Goal: Information Seeking & Learning: Learn about a topic

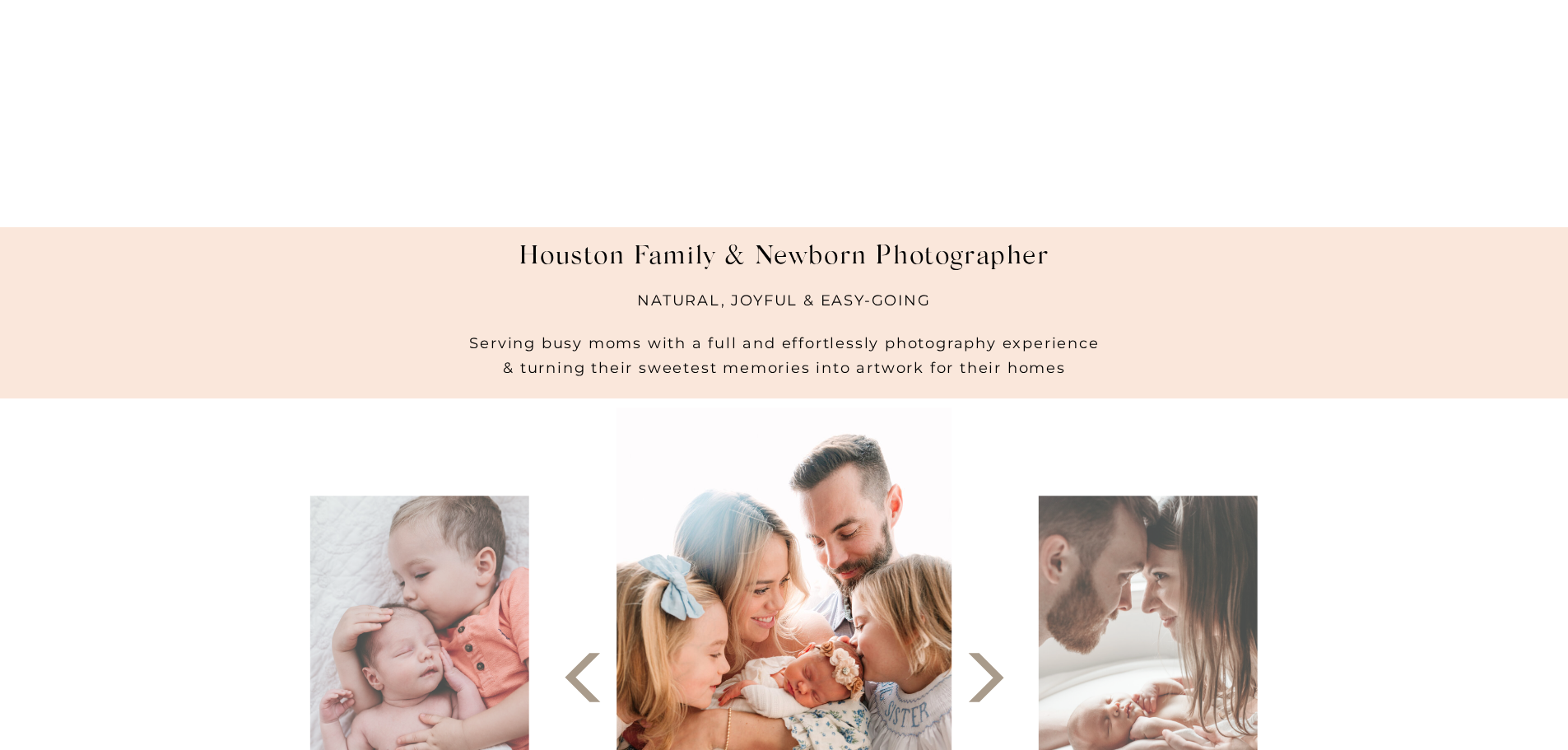
scroll to position [411, 0]
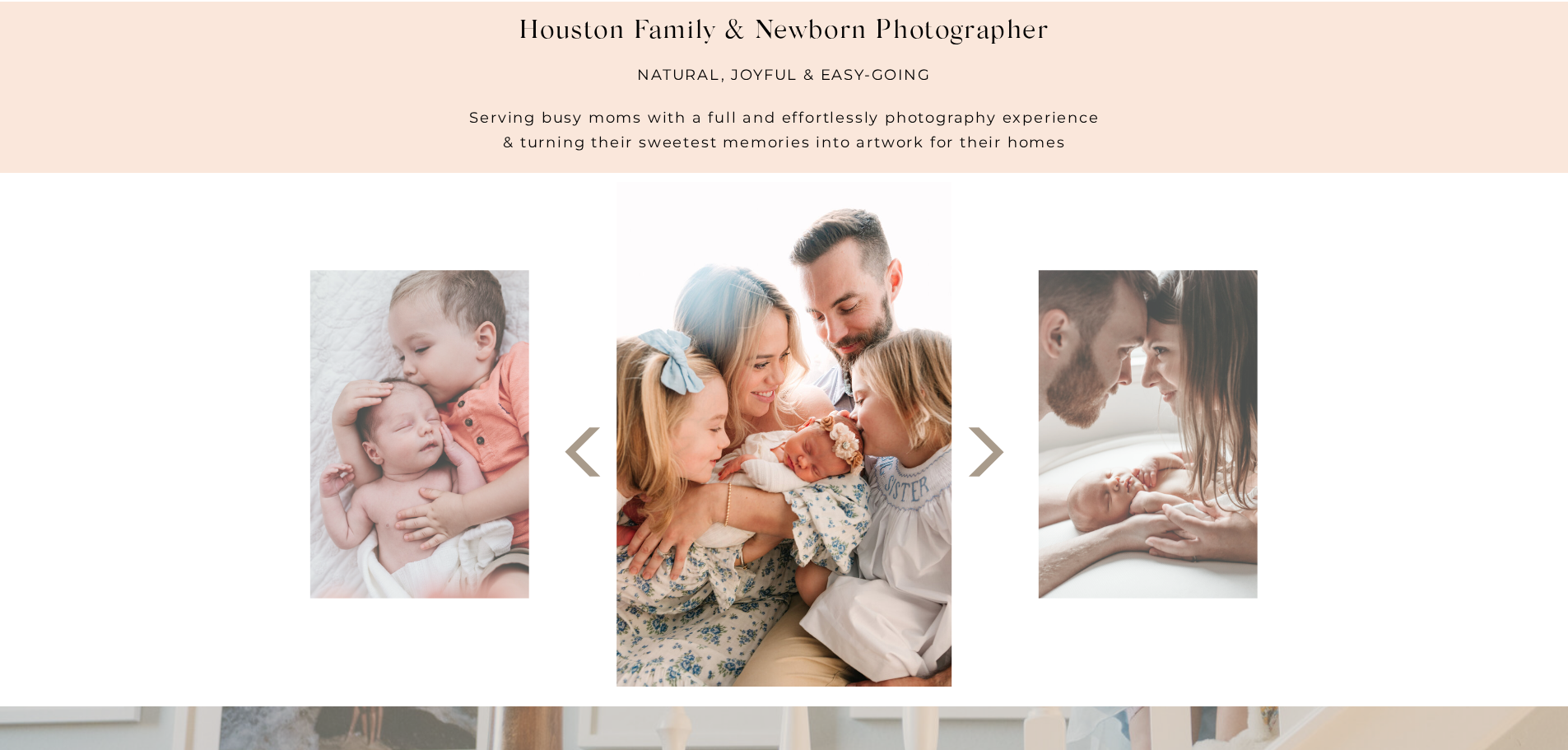
click at [985, 438] on polygon at bounding box center [986, 452] width 36 height 50
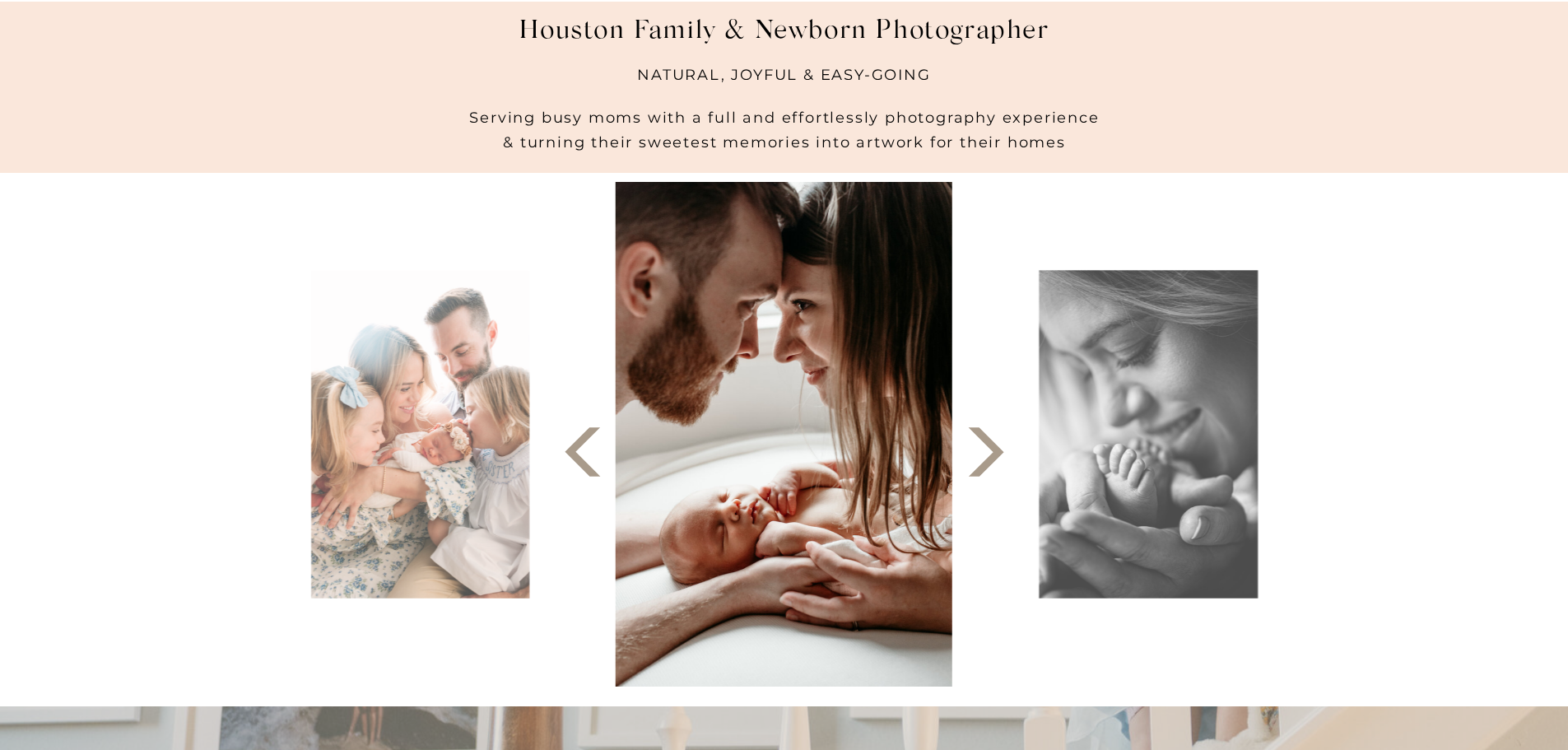
click at [985, 438] on polygon at bounding box center [986, 452] width 36 height 50
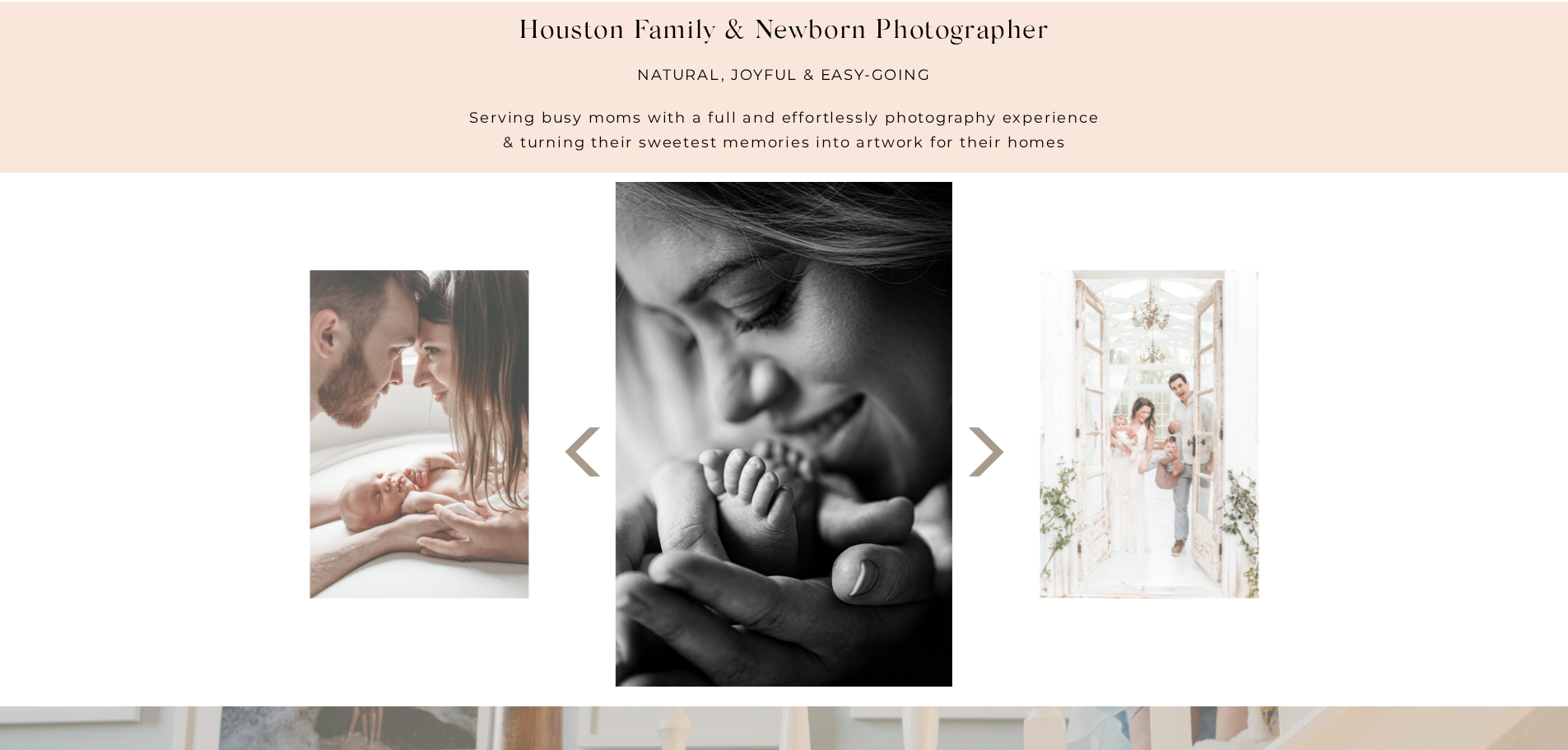
click at [985, 438] on polygon at bounding box center [986, 452] width 36 height 50
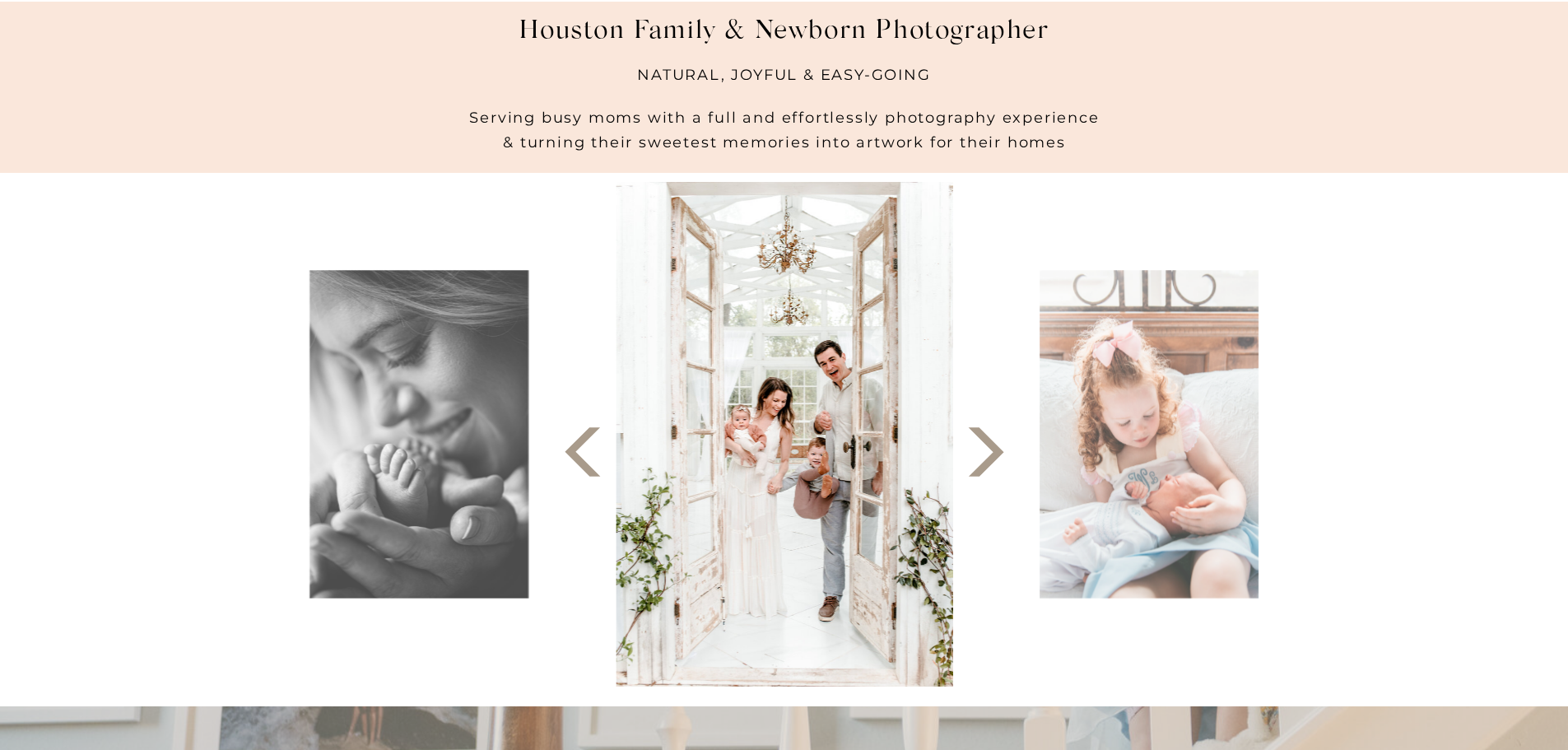
click at [985, 438] on polygon at bounding box center [986, 452] width 36 height 50
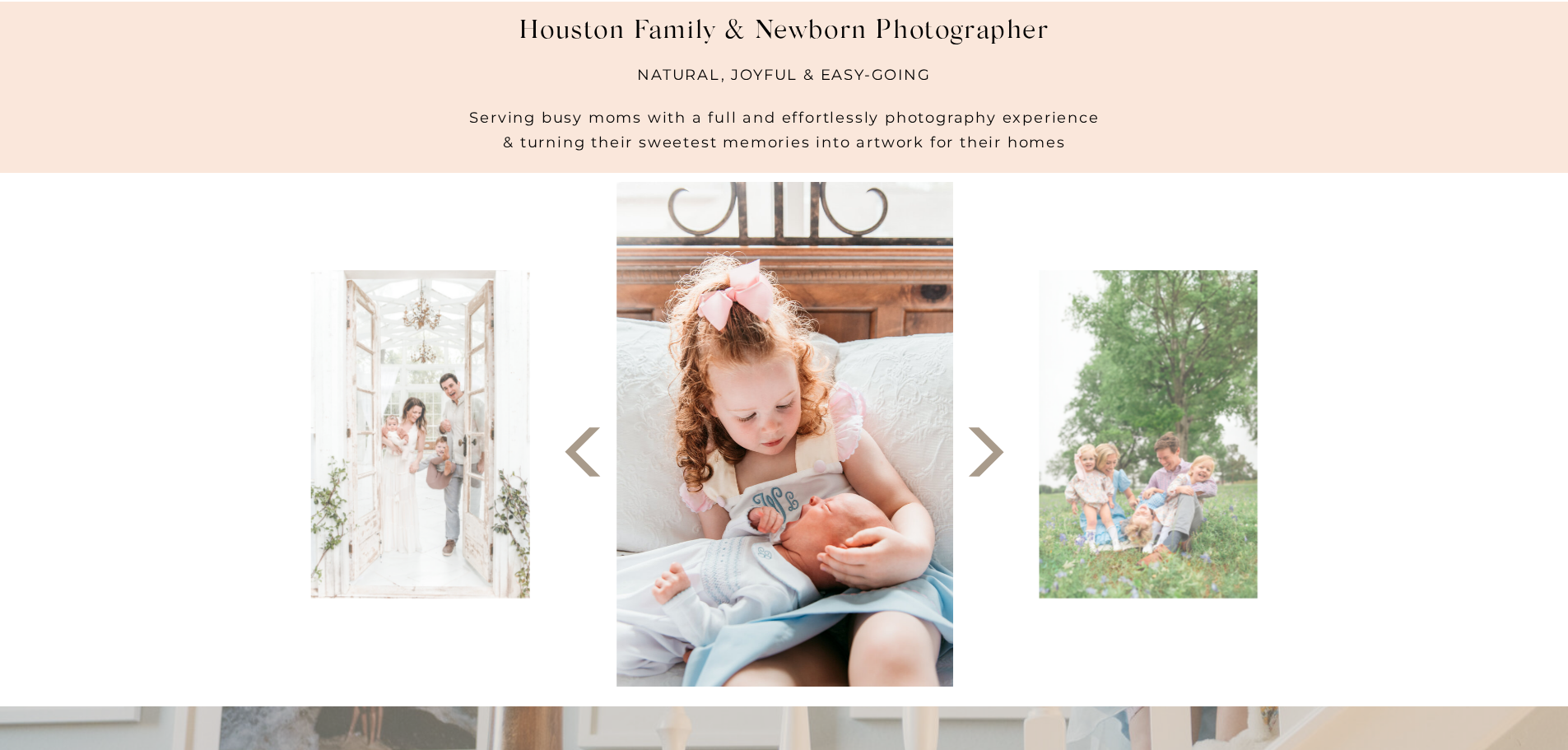
click at [985, 438] on polygon at bounding box center [986, 452] width 36 height 50
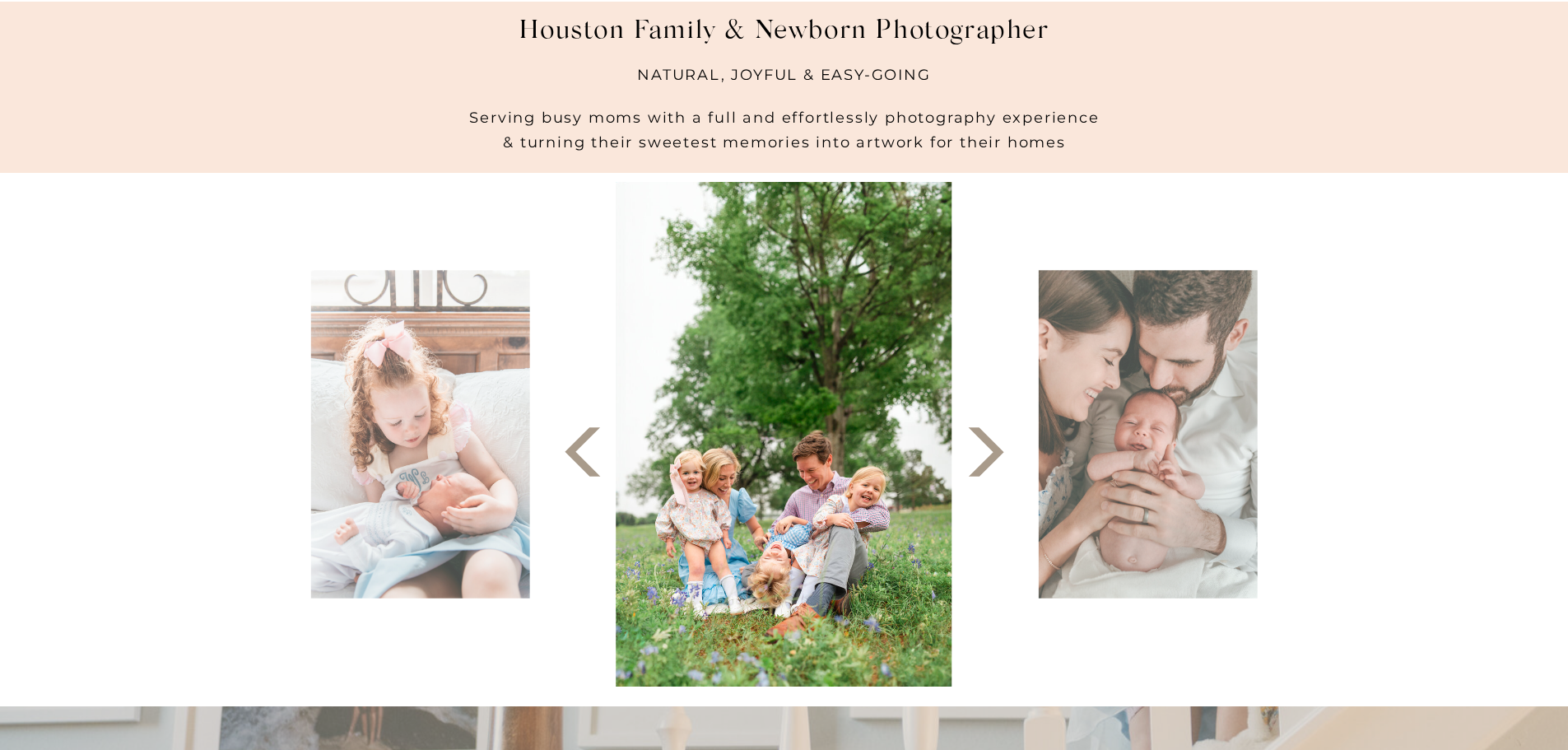
click at [973, 449] on icon at bounding box center [986, 452] width 64 height 64
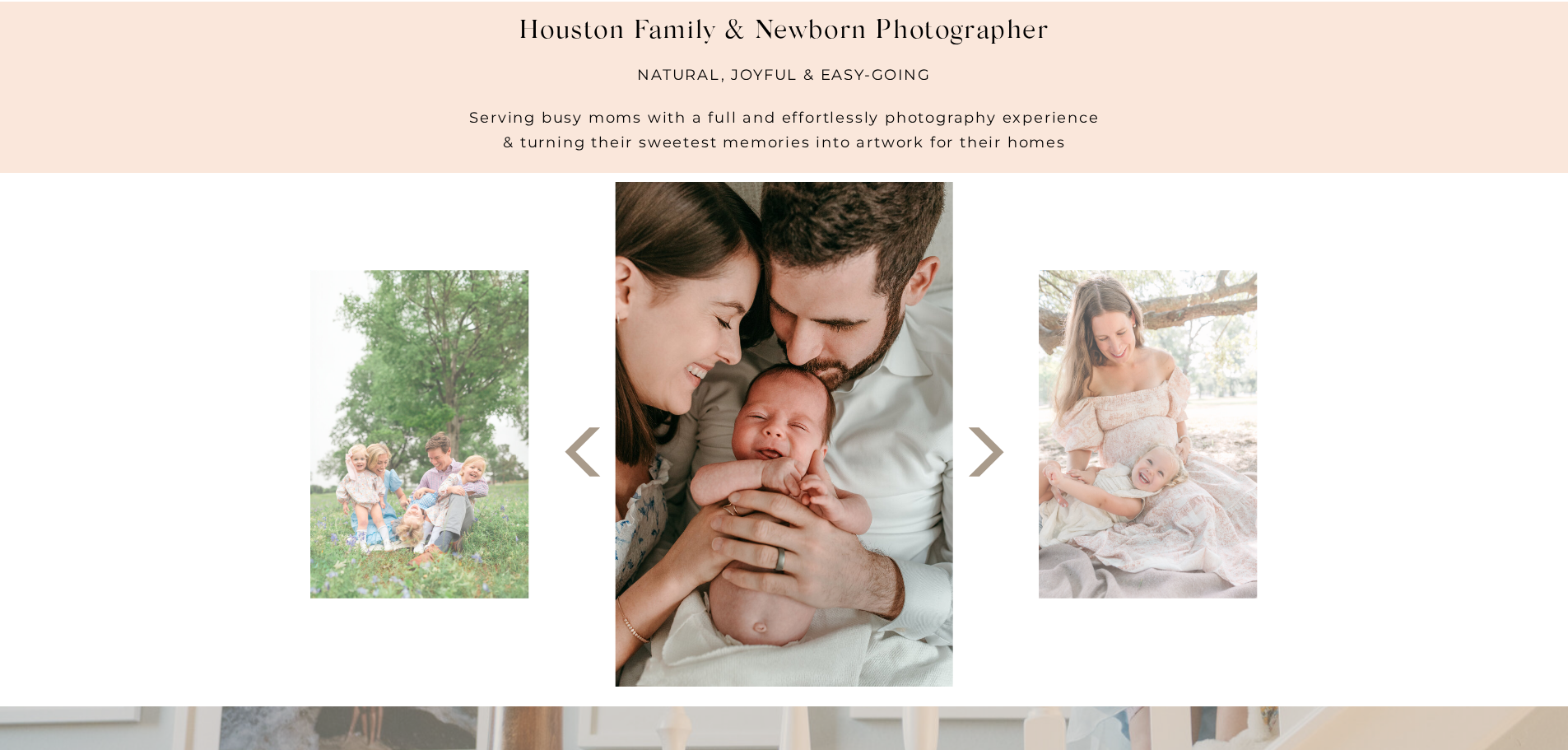
click at [980, 451] on icon at bounding box center [986, 452] width 64 height 64
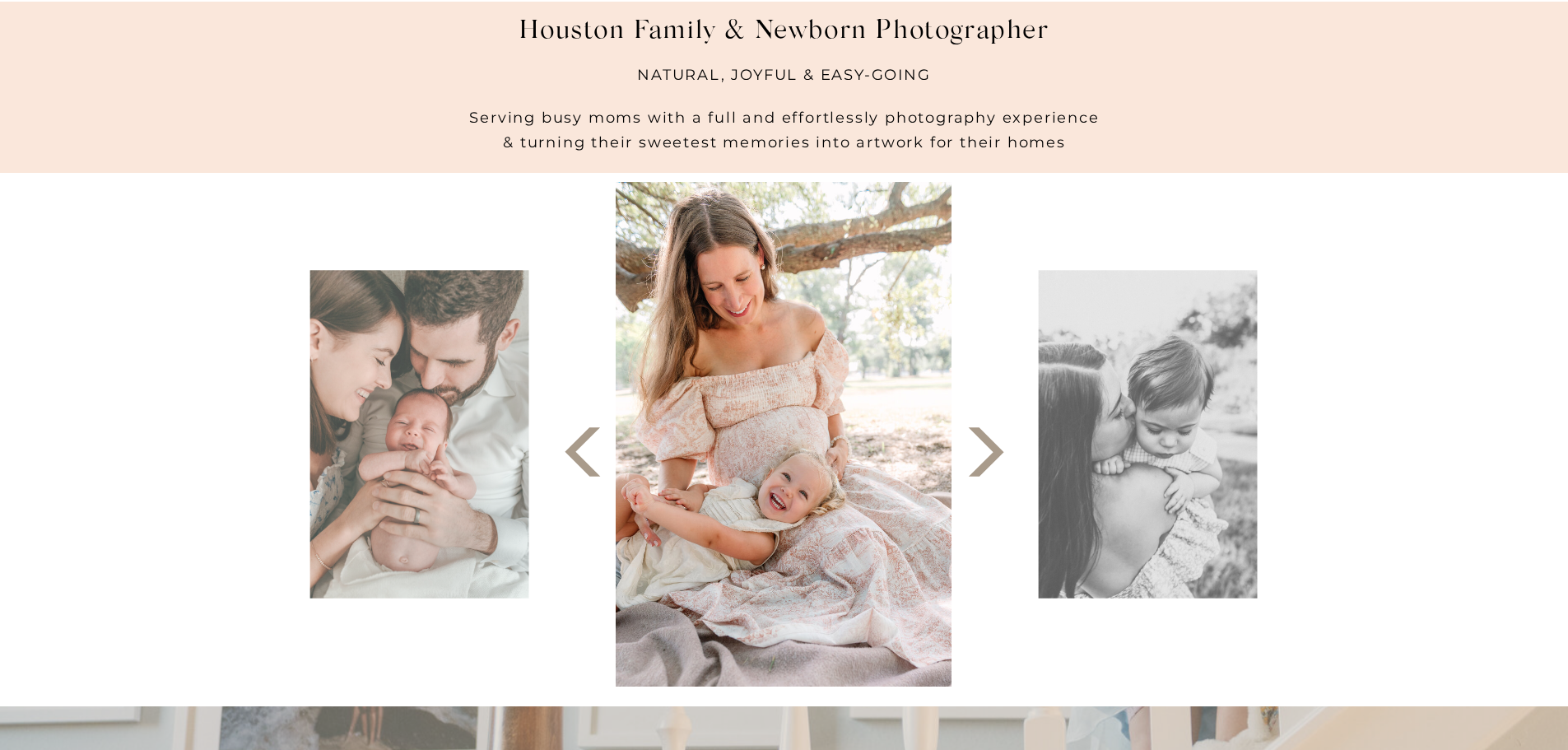
click at [999, 454] on polygon at bounding box center [986, 452] width 36 height 50
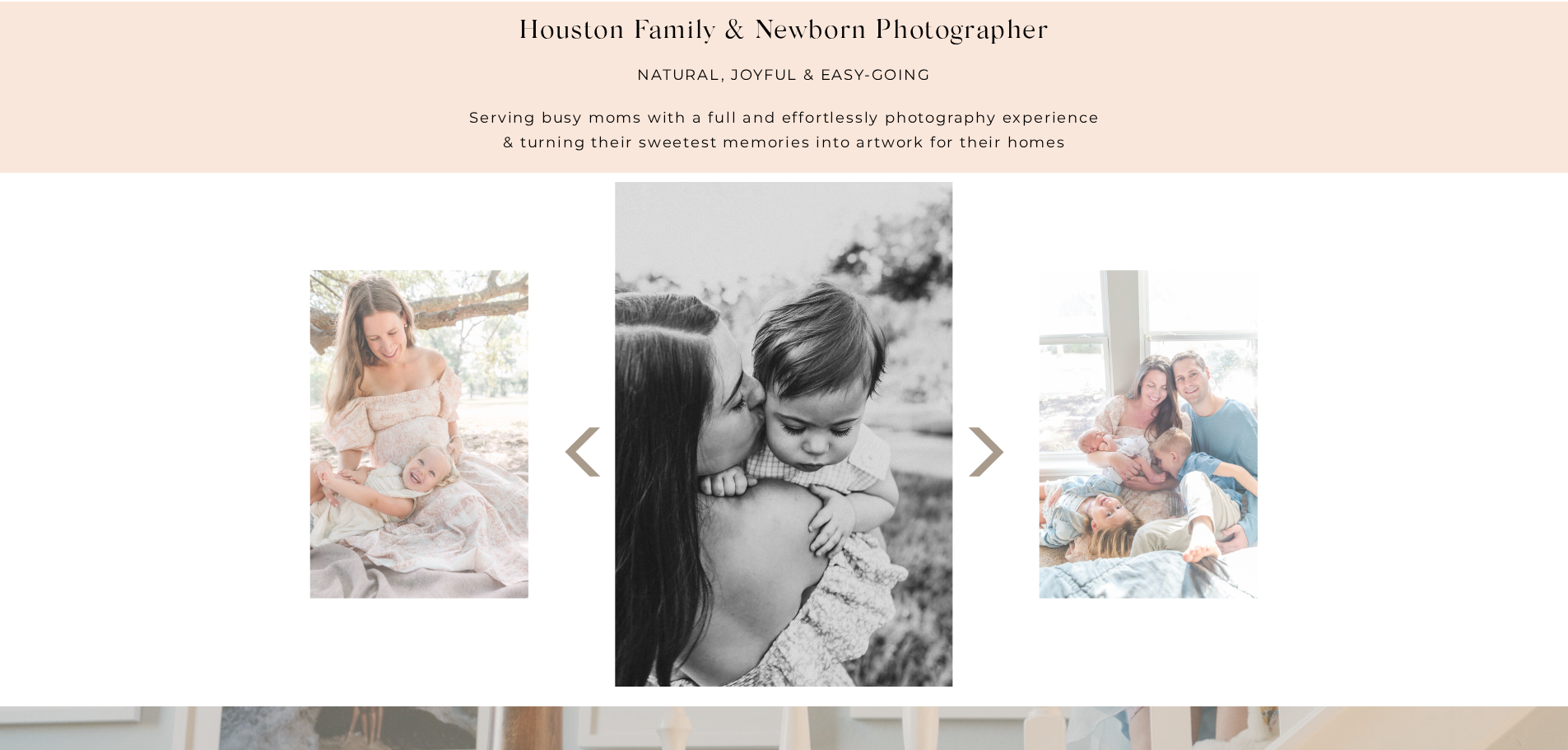
click at [981, 444] on icon at bounding box center [986, 452] width 64 height 64
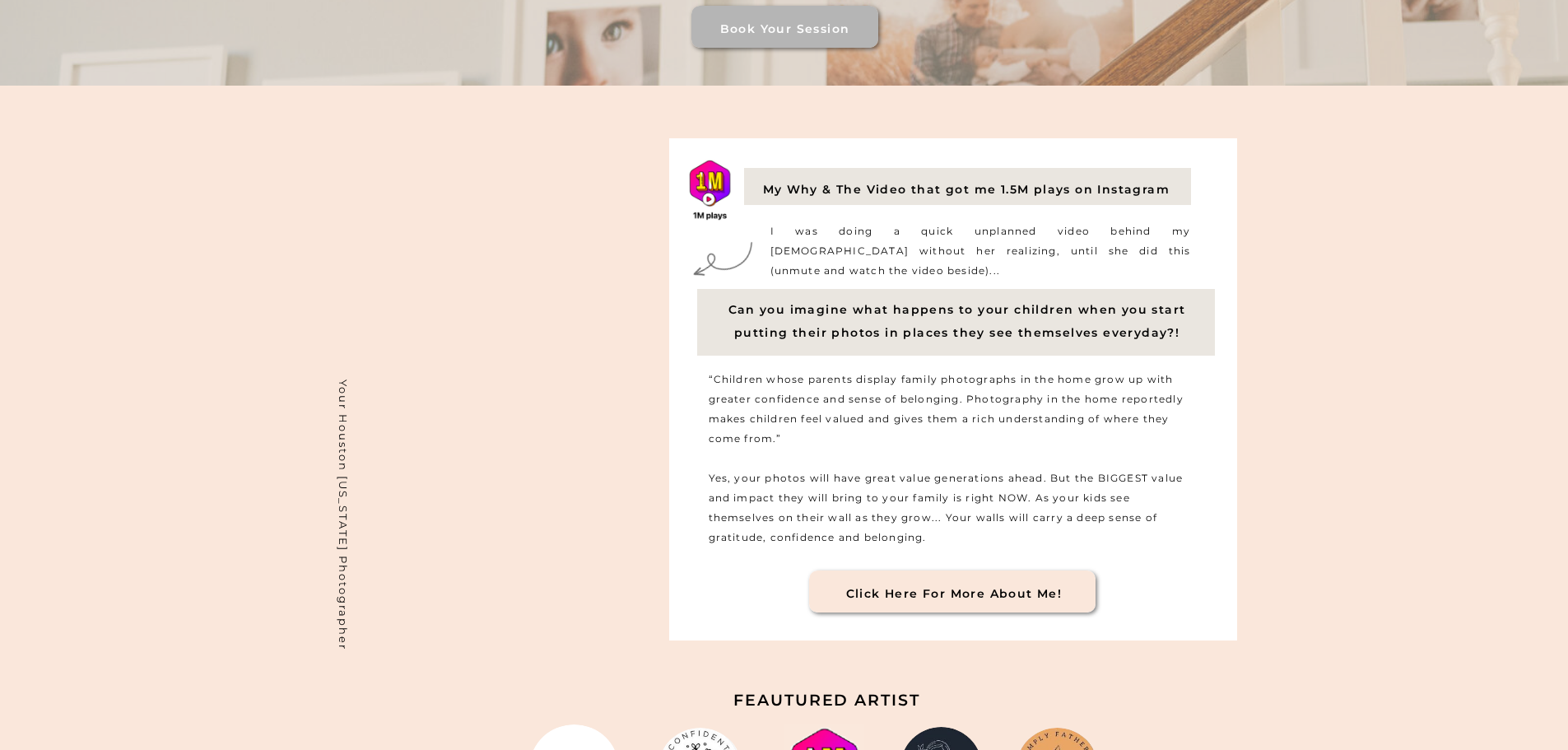
scroll to position [1483, 0]
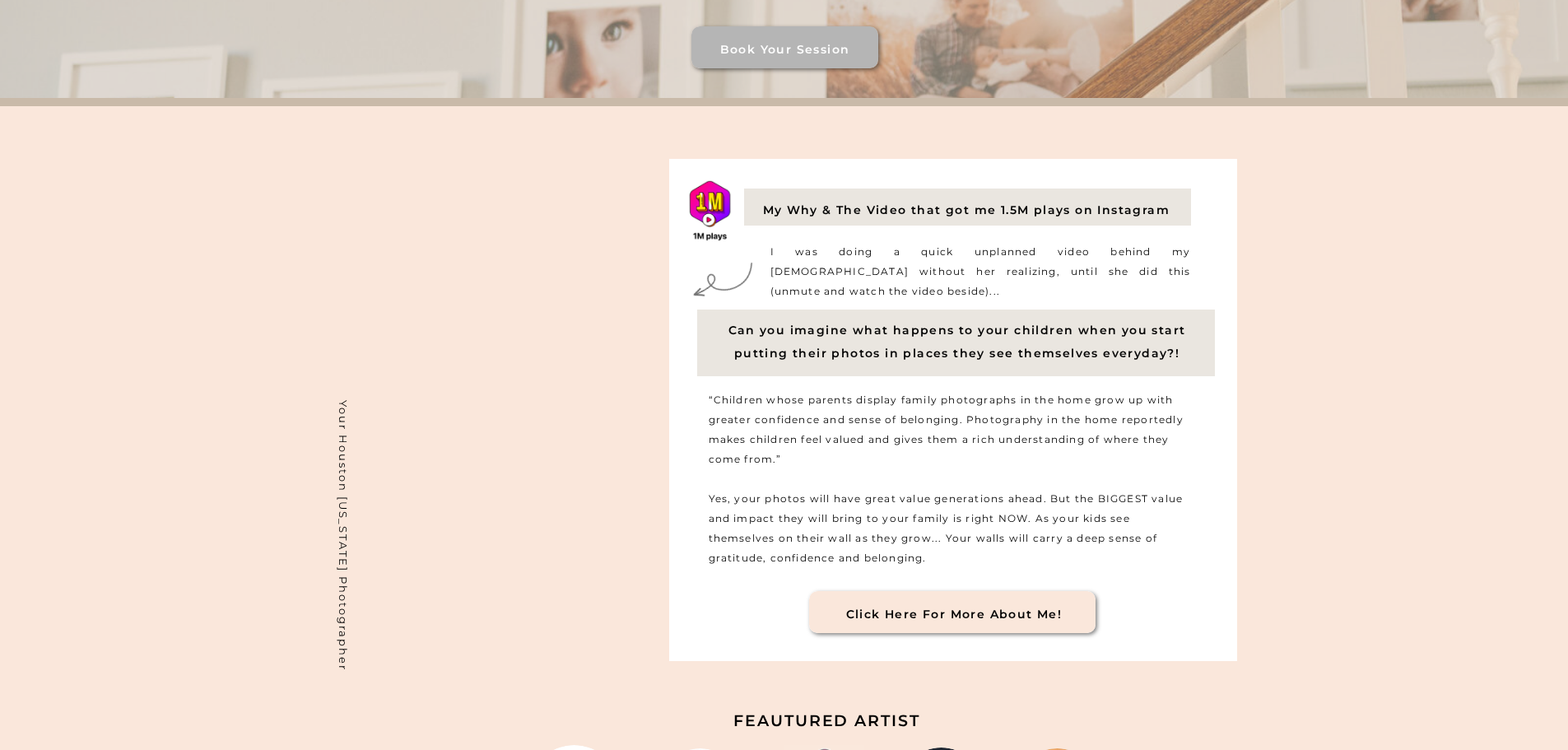
drag, startPoint x: 1438, startPoint y: 613, endPoint x: 1431, endPoint y: 575, distance: 38.6
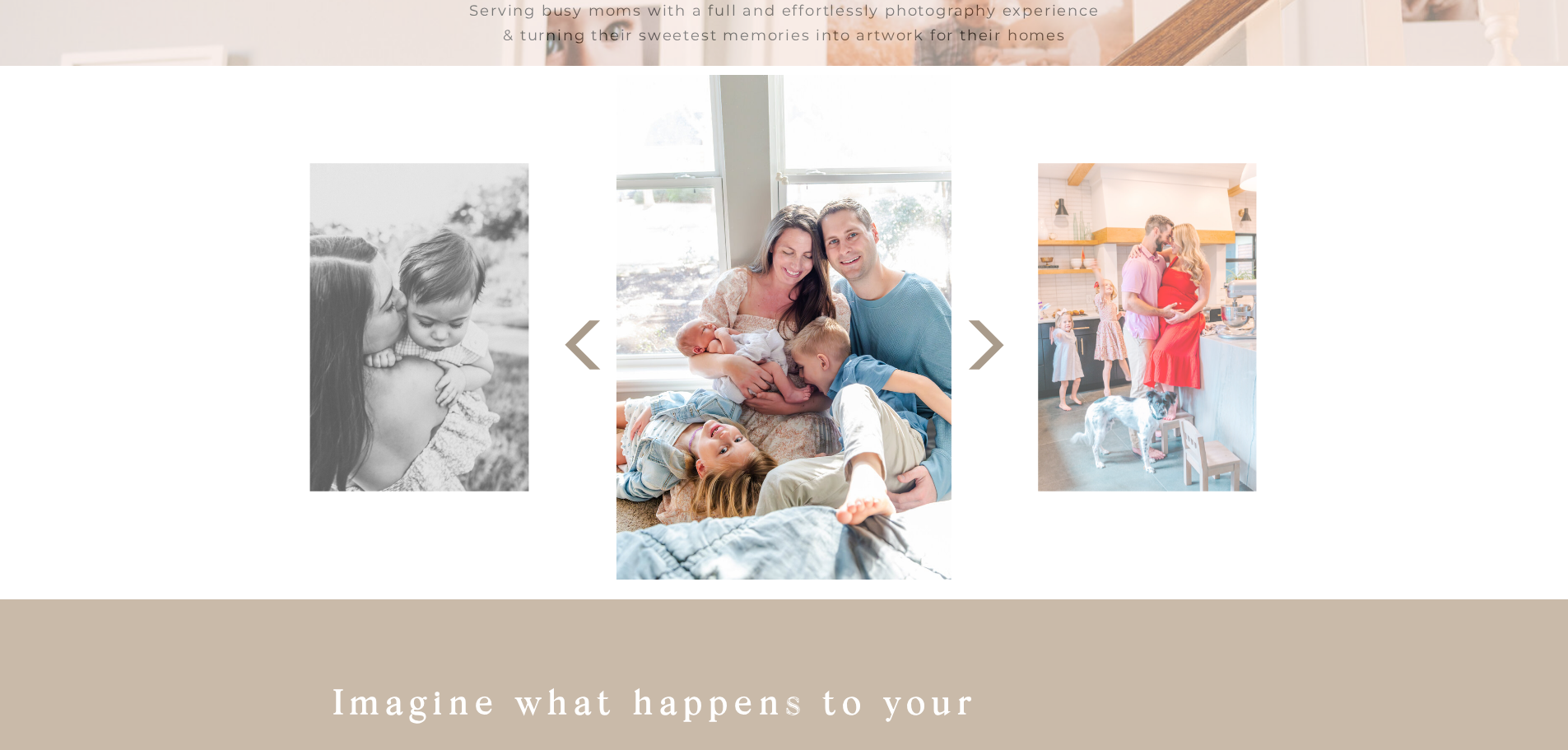
scroll to position [0, 0]
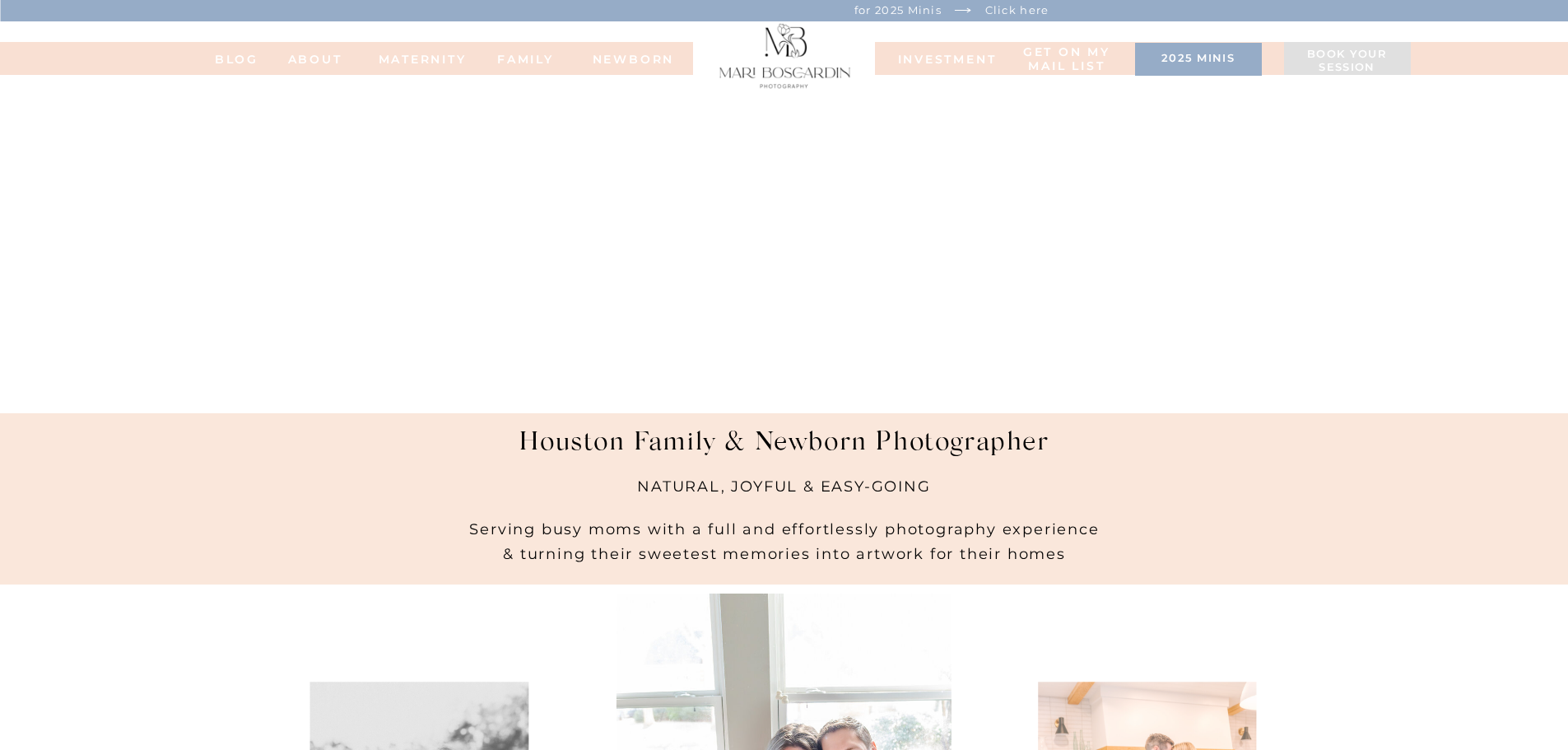
drag, startPoint x: 1420, startPoint y: 625, endPoint x: 1384, endPoint y: 637, distance: 37.9
drag, startPoint x: 1357, startPoint y: 348, endPoint x: 1354, endPoint y: 340, distance: 8.5
click at [939, 58] on nav "INVESTMENT" at bounding box center [940, 58] width 83 height 11
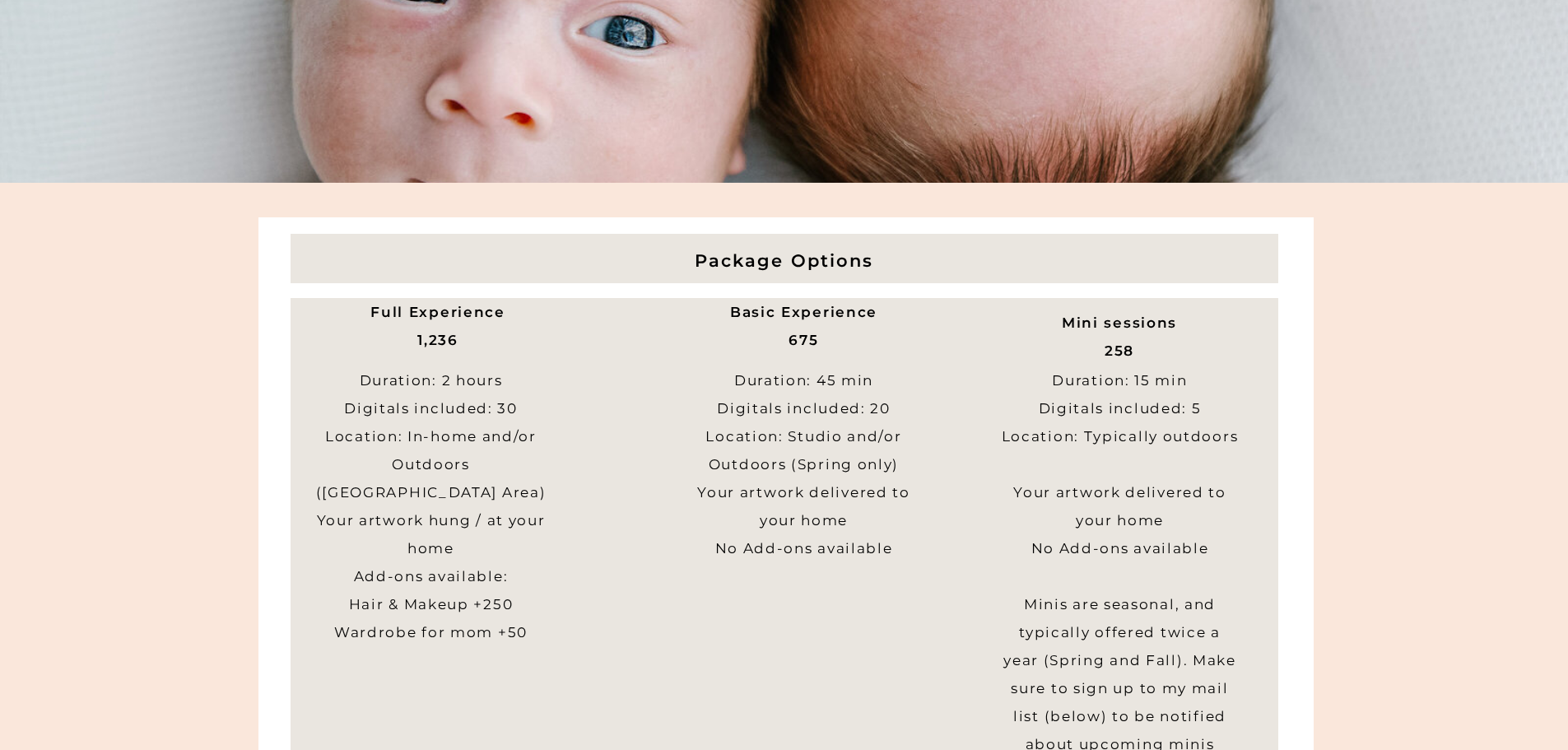
scroll to position [411, 0]
drag, startPoint x: 414, startPoint y: 340, endPoint x: 458, endPoint y: 340, distance: 44.0
click at [458, 340] on p "Full Experience 1,236" at bounding box center [438, 360] width 309 height 125
drag, startPoint x: 1099, startPoint y: 344, endPoint x: 1146, endPoint y: 347, distance: 47.1
click at [1146, 347] on p "Mini sessions 258" at bounding box center [1119, 343] width 121 height 70
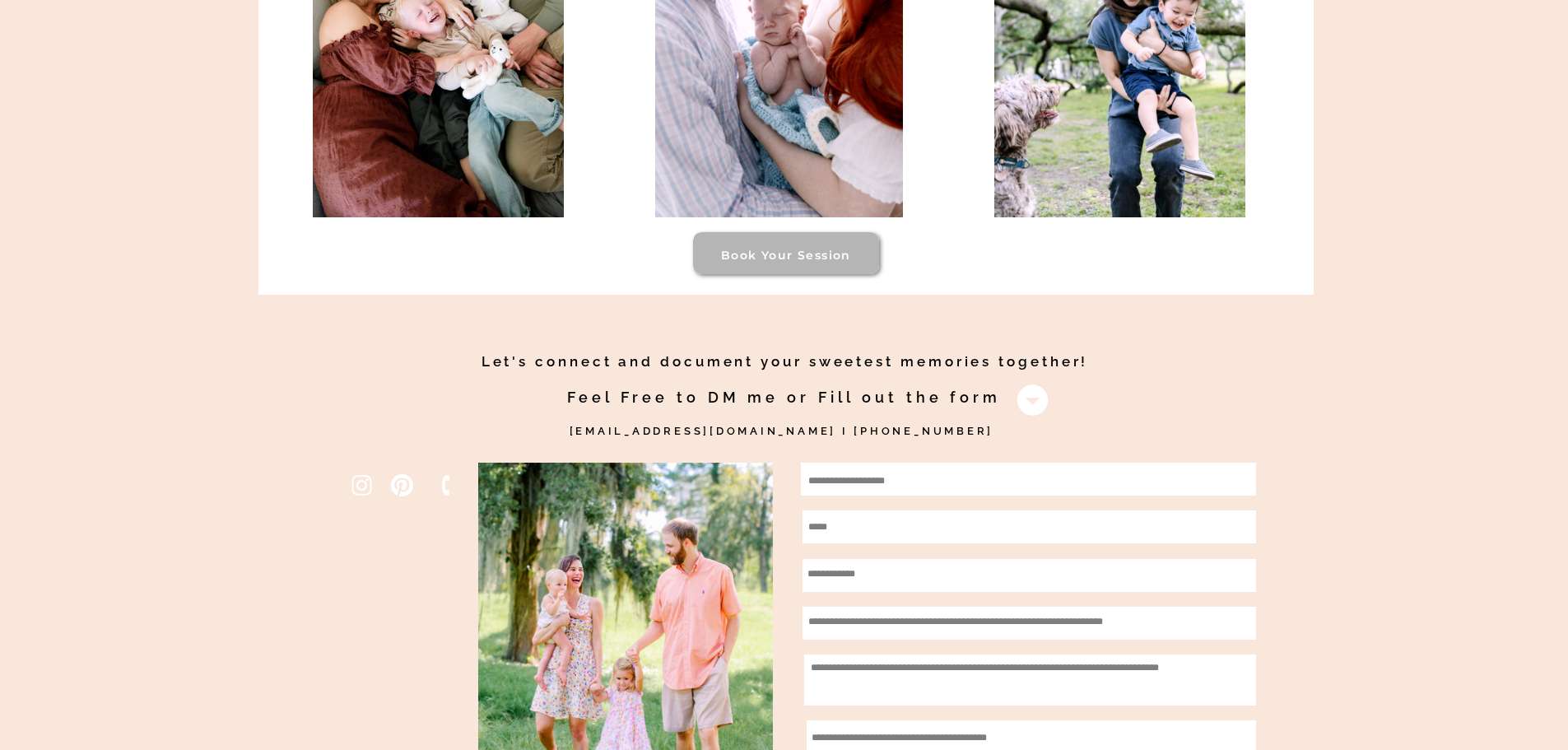
scroll to position [0, 0]
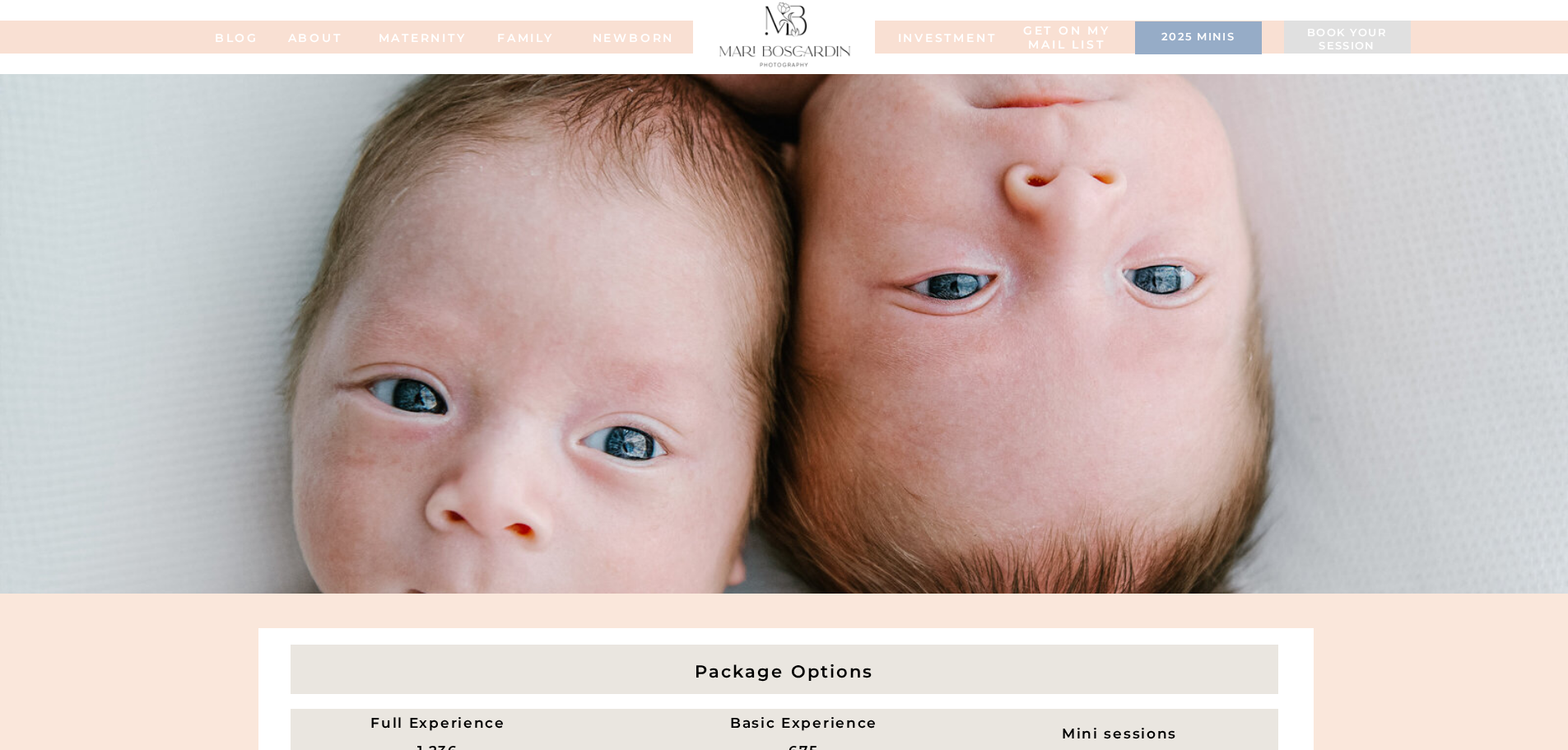
drag, startPoint x: 1340, startPoint y: 386, endPoint x: 1298, endPoint y: 182, distance: 208.3
drag, startPoint x: 617, startPoint y: 301, endPoint x: 601, endPoint y: 224, distance: 78.6
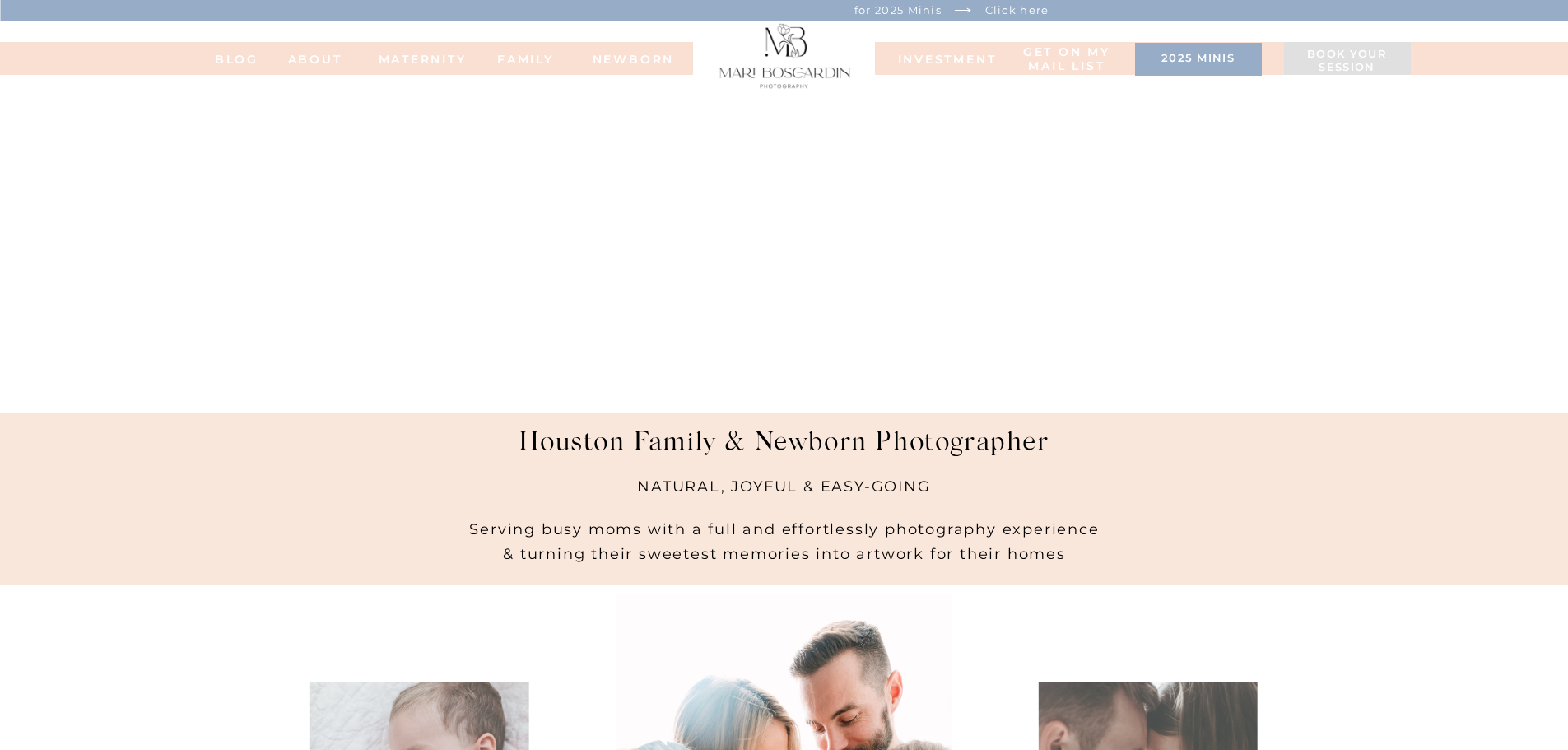
click at [945, 64] on nav "INVESTMENT" at bounding box center [940, 58] width 83 height 11
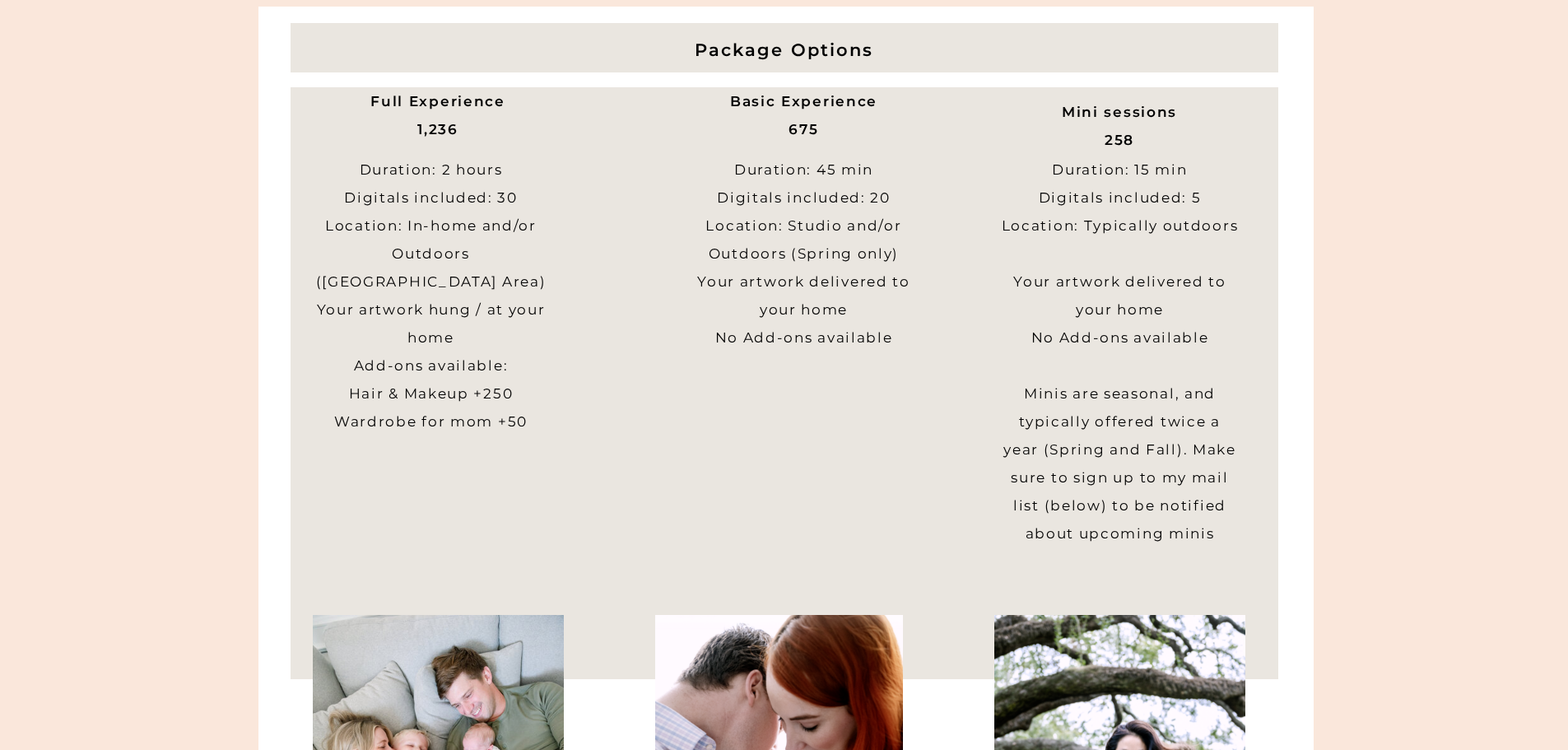
scroll to position [658, 0]
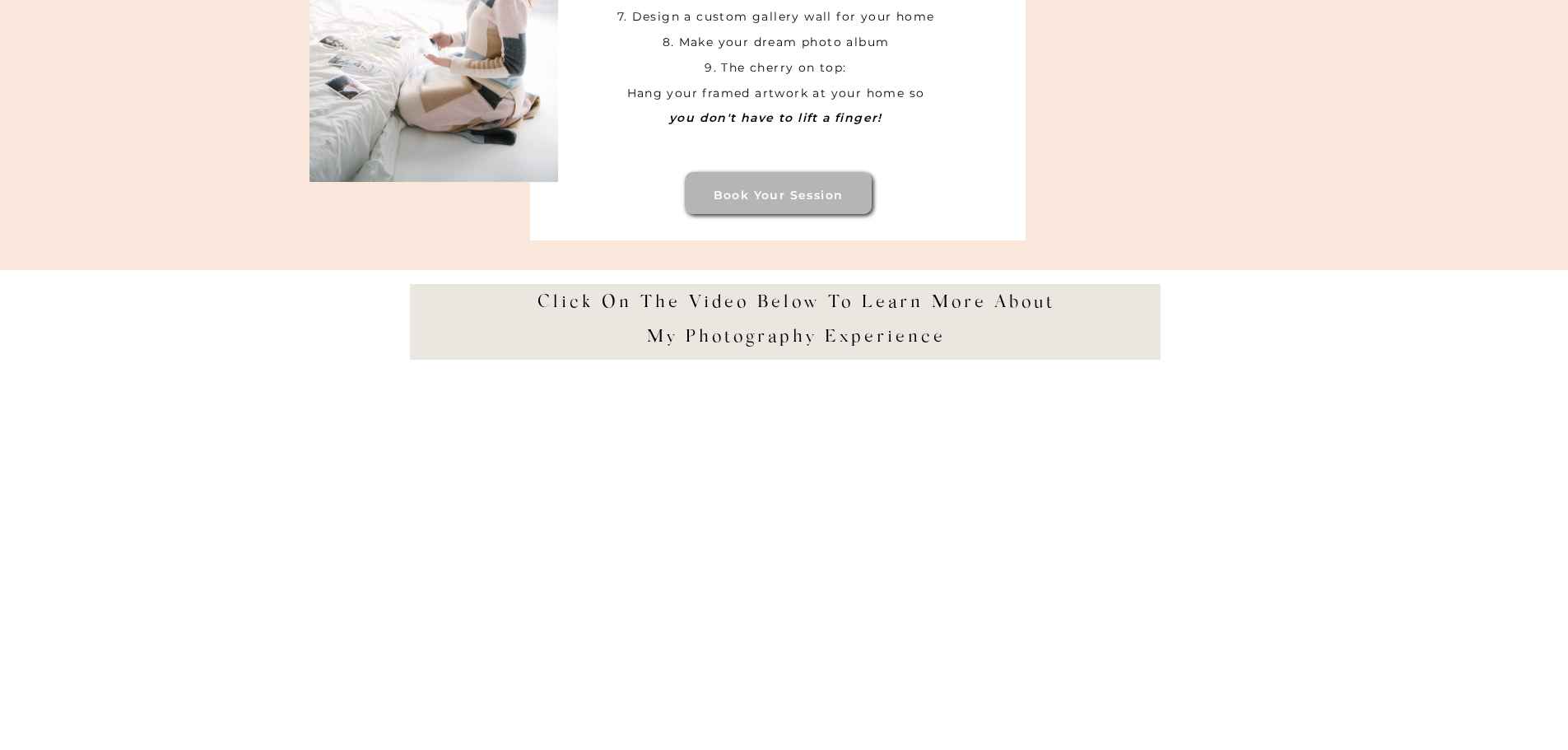
scroll to position [2717, 0]
